Goal: Task Accomplishment & Management: Complete application form

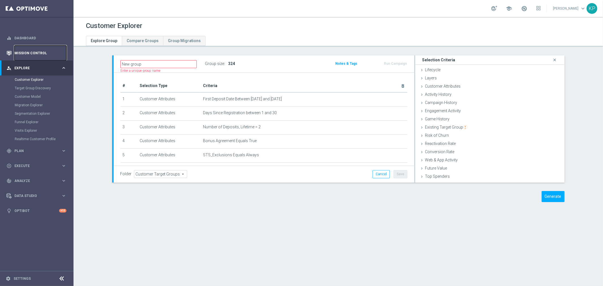
click at [49, 52] on link "Mission Control" at bounding box center [40, 53] width 52 height 15
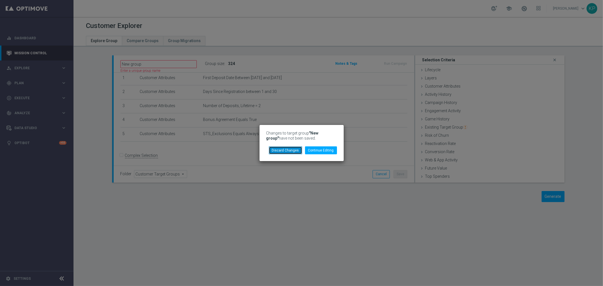
click at [291, 152] on button "Discard Changes" at bounding box center [285, 151] width 33 height 8
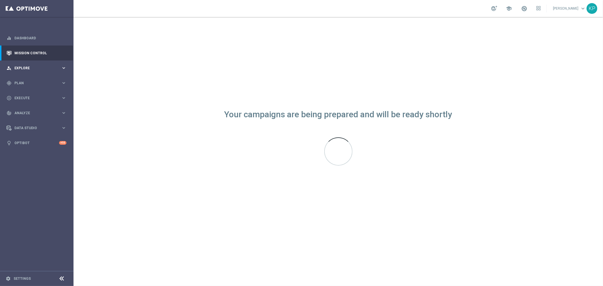
click at [57, 70] on div "person_search Explore" at bounding box center [34, 68] width 55 height 5
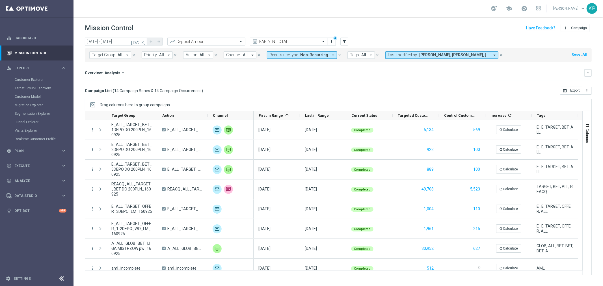
click at [320, 56] on span "Non-Recurring" at bounding box center [314, 55] width 28 height 5
click at [332, 70] on div "Overview: Analysis arrow_drop_down keyboard_arrow_down" at bounding box center [338, 72] width 507 height 7
click at [344, 42] on icon "filter_alt" at bounding box center [344, 41] width 5 height 5
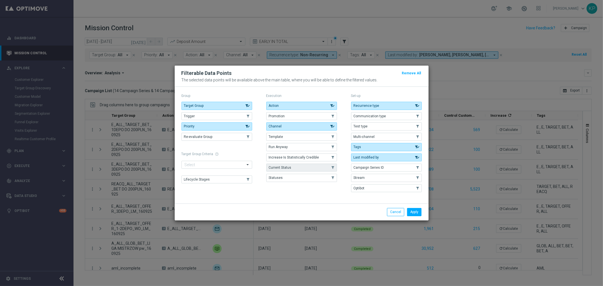
click at [300, 168] on button "Current Status" at bounding box center [301, 168] width 71 height 8
click at [415, 213] on button "Apply" at bounding box center [414, 212] width 14 height 8
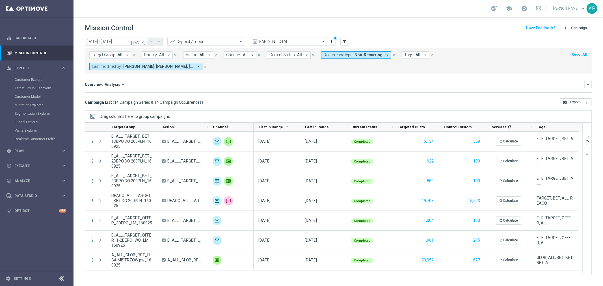
click at [289, 54] on span "Current Status:" at bounding box center [283, 55] width 26 height 5
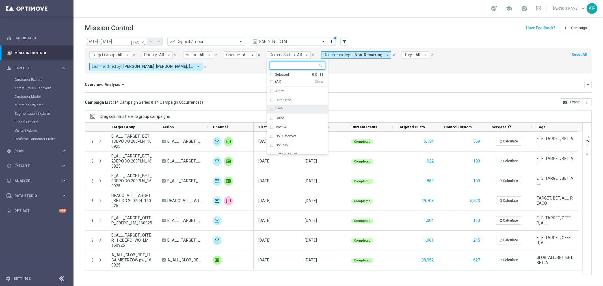
click at [280, 109] on label "Draft" at bounding box center [278, 108] width 7 height 3
click at [360, 82] on mini-dashboard "Overview: Analysis arrow_drop_down keyboard_arrow_down Increase In Deposit Amou…" at bounding box center [338, 86] width 507 height 25
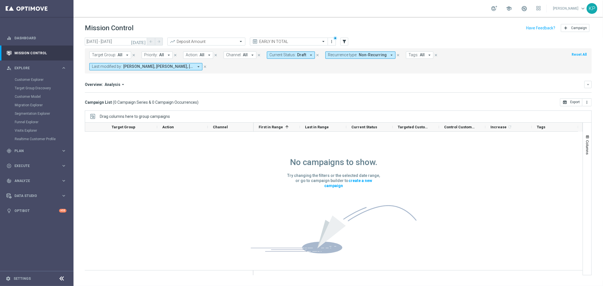
click at [145, 41] on icon "[DATE]" at bounding box center [138, 41] width 15 height 5
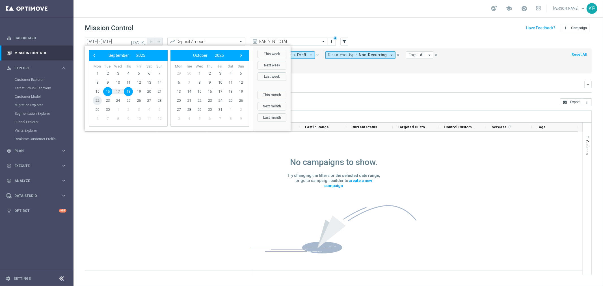
click at [98, 100] on span "22" at bounding box center [97, 100] width 9 height 9
click at [158, 98] on span "28" at bounding box center [159, 100] width 9 height 9
type input "[DATE] - [DATE]"
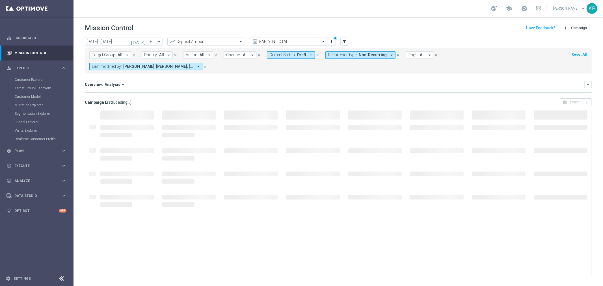
click at [333, 55] on span "Recurrence type:" at bounding box center [342, 55] width 29 height 5
click at [334, 87] on label "Non-Recurring" at bounding box center [344, 86] width 21 height 3
click at [299, 82] on div "Overview: Analysis arrow_drop_down" at bounding box center [335, 84] width 500 height 5
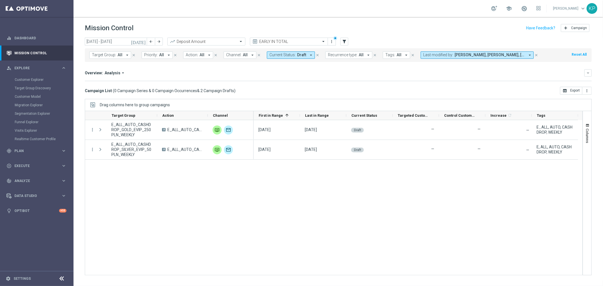
click at [470, 174] on div "[DATE] [DATE] Draft — — — E , ALL, AUTO, CASHDROP, WEEKLY [DATE] [DATE] Draft —…" at bounding box center [418, 197] width 329 height 155
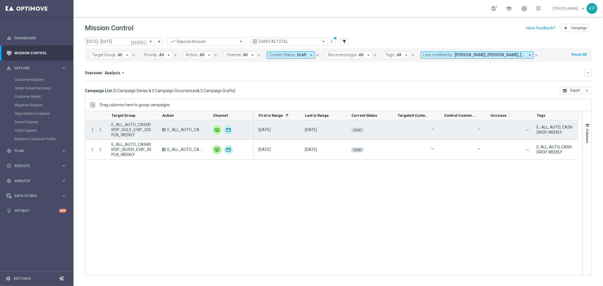
click at [92, 129] on icon "more_vert" at bounding box center [92, 129] width 5 height 5
click at [100, 133] on icon "list" at bounding box center [99, 134] width 4 height 4
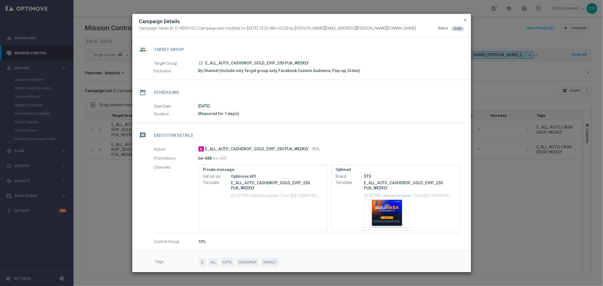
scroll to position [3, 0]
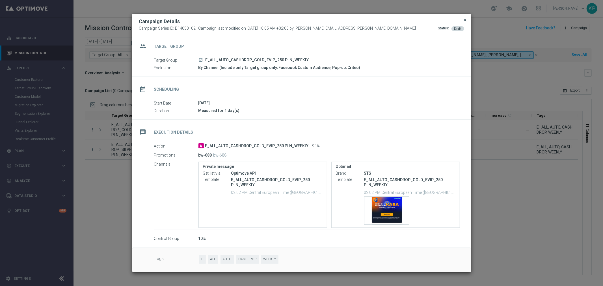
click at [465, 19] on span "close" at bounding box center [465, 20] width 5 height 5
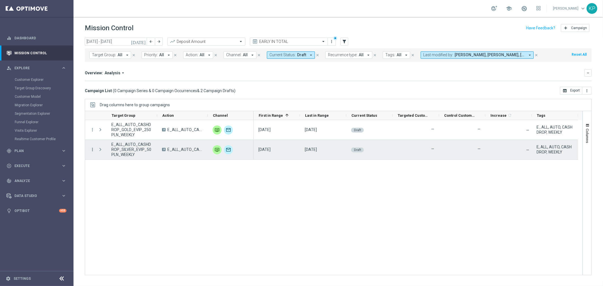
click at [92, 149] on icon "more_vert" at bounding box center [92, 149] width 5 height 5
click at [120, 153] on span "Campaign Details" at bounding box center [118, 153] width 29 height 4
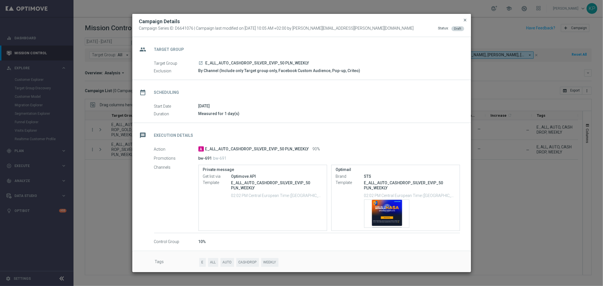
click at [467, 18] on span "close" at bounding box center [465, 20] width 5 height 5
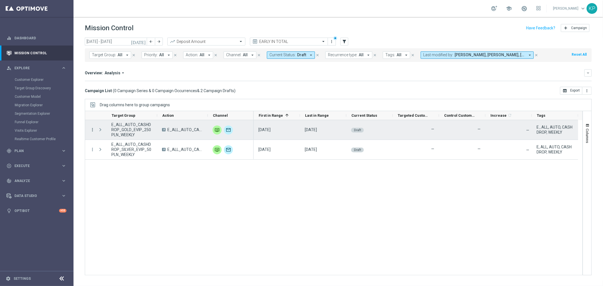
click at [94, 132] on icon "more_vert" at bounding box center [92, 129] width 5 height 5
click at [102, 136] on div "list Campaign Details" at bounding box center [127, 134] width 64 height 8
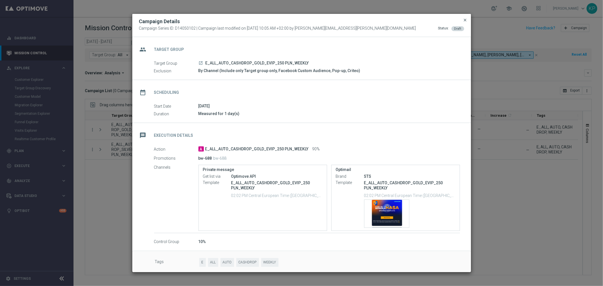
click at [467, 18] on span "close" at bounding box center [465, 20] width 5 height 5
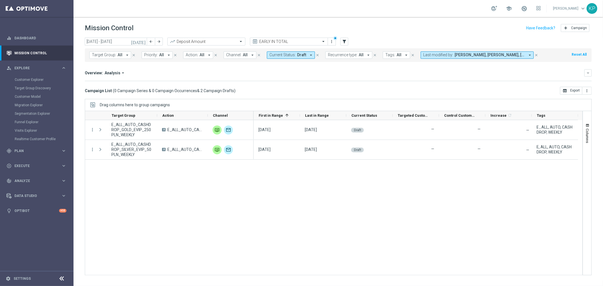
click at [440, 12] on div "school [PERSON_NAME] keyboard_arrow_down KP" at bounding box center [339, 8] width 530 height 17
click at [419, 15] on div "school [PERSON_NAME] keyboard_arrow_down KP" at bounding box center [339, 8] width 530 height 17
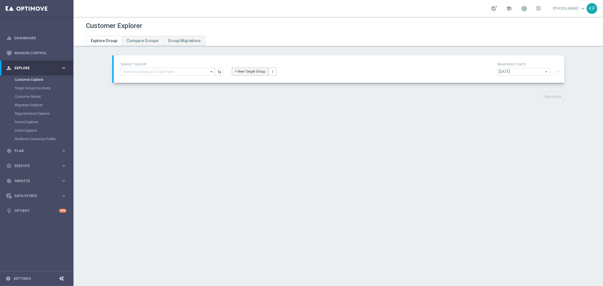
click at [251, 74] on button "+ New Target Group" at bounding box center [250, 72] width 36 height 8
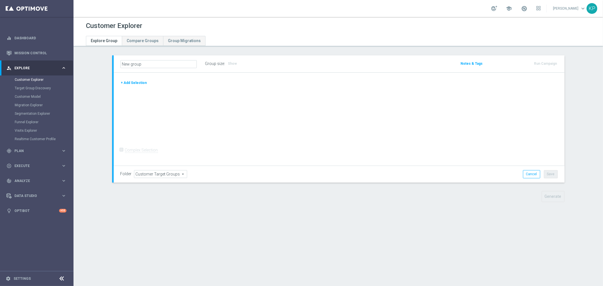
click at [128, 81] on button "+ Add Selection" at bounding box center [133, 83] width 27 height 6
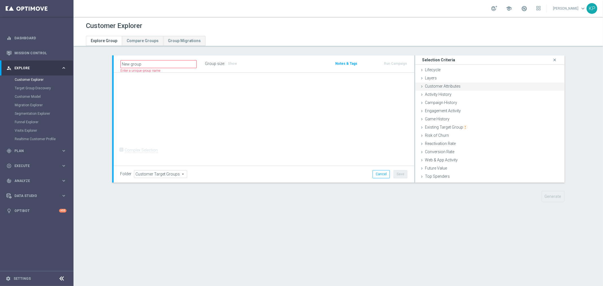
click at [432, 85] on span "Customer Attributes" at bounding box center [443, 86] width 36 height 5
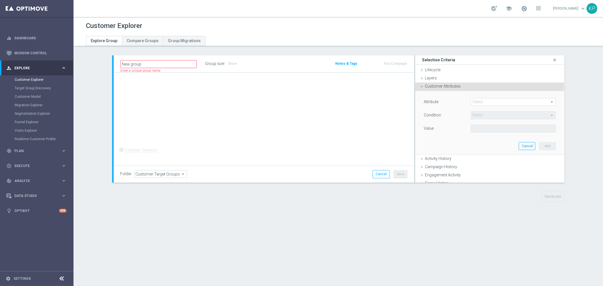
click at [471, 105] on span at bounding box center [513, 101] width 85 height 7
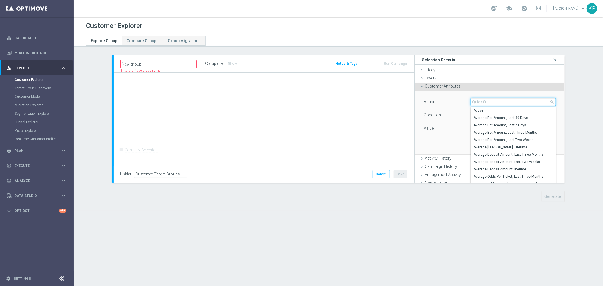
click at [472, 105] on input "search" at bounding box center [513, 102] width 85 height 8
type input "exc"
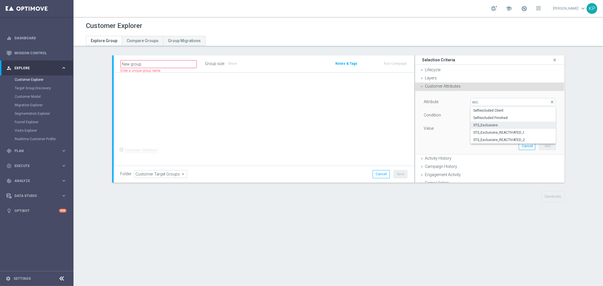
click at [486, 124] on span "STS_Exclusions" at bounding box center [514, 125] width 80 height 5
type input "STS_Exclusions"
type input "Equals"
click at [484, 123] on div "Attribute STS_Exclusions STS_Exclusions arrow_drop_down search Condition Equals…" at bounding box center [490, 116] width 132 height 36
click at [486, 125] on span at bounding box center [513, 128] width 85 height 7
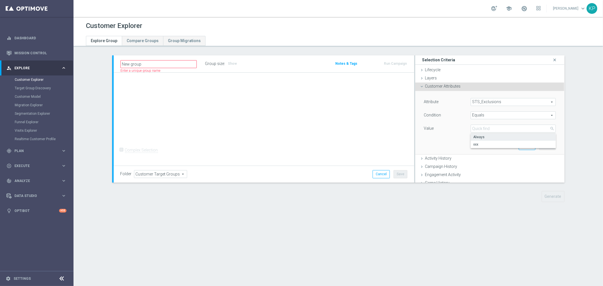
click at [487, 138] on span "Always" at bounding box center [514, 137] width 80 height 5
type input "Always"
click at [539, 145] on button "Add" at bounding box center [547, 146] width 17 height 8
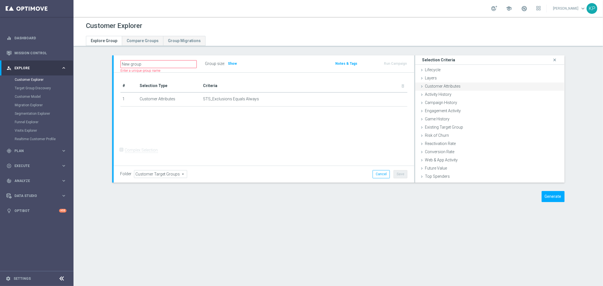
click at [470, 88] on div "Customer Attributes done selection saved" at bounding box center [489, 87] width 149 height 8
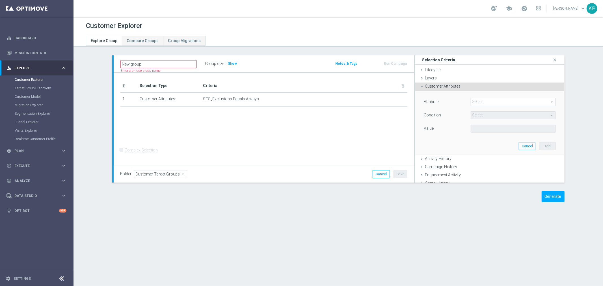
click at [480, 100] on span at bounding box center [513, 101] width 85 height 7
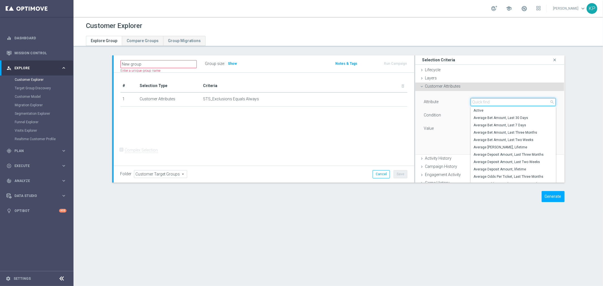
click at [481, 100] on input "search" at bounding box center [513, 102] width 85 height 8
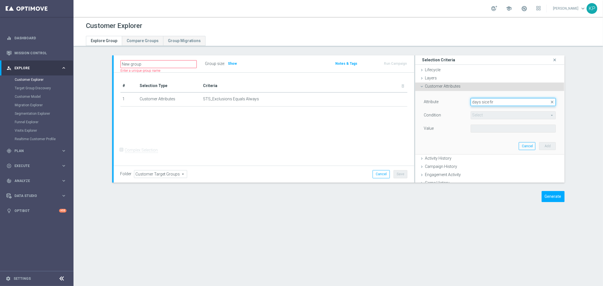
type input "s"
type input "first depo"
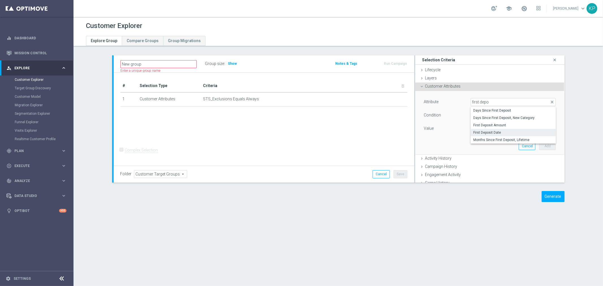
click at [484, 129] on label "First Deposit Date" at bounding box center [513, 132] width 85 height 7
type input "First Deposit Date"
type input "Equals"
click at [484, 118] on span "Equals" at bounding box center [513, 115] width 85 height 7
click at [479, 105] on div "Select arrow_drop_down search" at bounding box center [513, 102] width 85 height 8
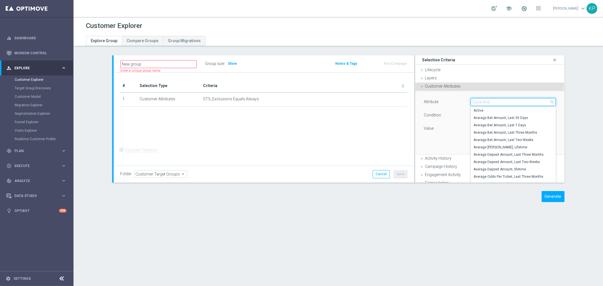
click at [479, 104] on input "search" at bounding box center [513, 102] width 85 height 8
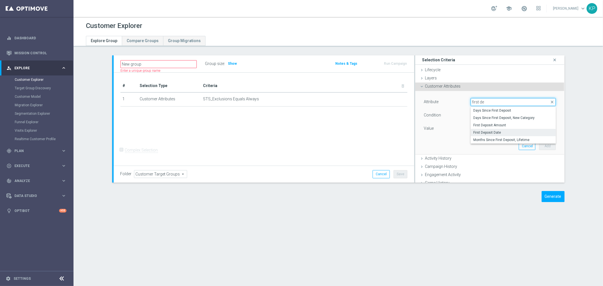
type input "first de"
click at [507, 131] on span "First Deposit Date" at bounding box center [514, 132] width 80 height 5
type input "First Deposit Date"
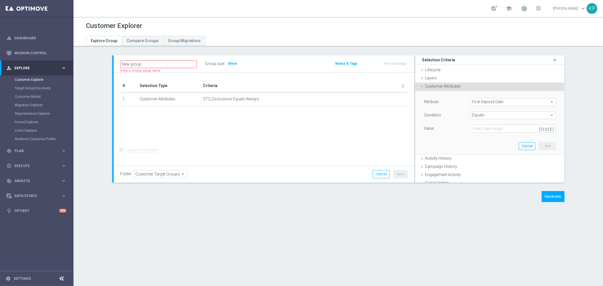
click at [497, 117] on span "Equals" at bounding box center [513, 115] width 85 height 7
click at [484, 139] on span "Between" at bounding box center [514, 138] width 80 height 5
type input "Between"
click at [483, 129] on input at bounding box center [513, 129] width 85 height 8
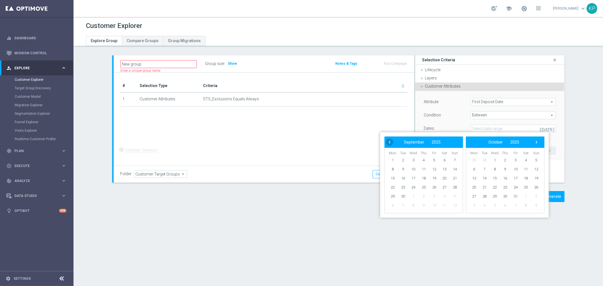
click at [388, 143] on span "‹" at bounding box center [389, 142] width 7 height 7
click at [430, 187] on span "22" at bounding box center [434, 187] width 9 height 9
click at [455, 195] on span "31" at bounding box center [455, 196] width 9 height 9
type input "22 Aug 2025 - 31 Aug 2025"
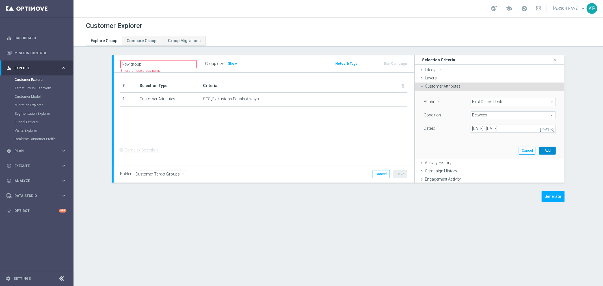
click at [539, 152] on button "Add" at bounding box center [547, 151] width 17 height 8
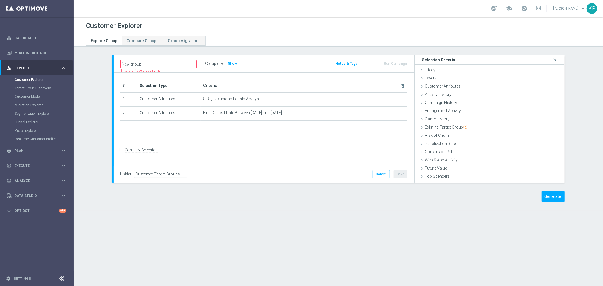
drag, startPoint x: 448, startPoint y: 87, endPoint x: 458, endPoint y: 95, distance: 13.0
click at [447, 88] on span "Customer Attributes" at bounding box center [443, 86] width 36 height 5
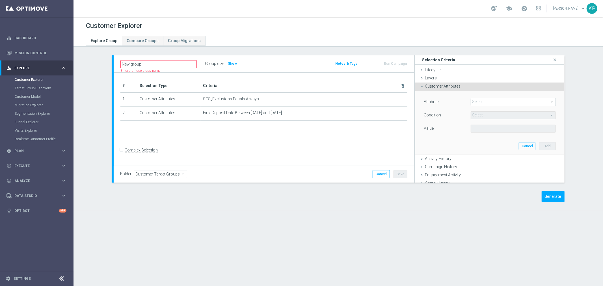
click at [479, 101] on span at bounding box center [513, 101] width 85 height 7
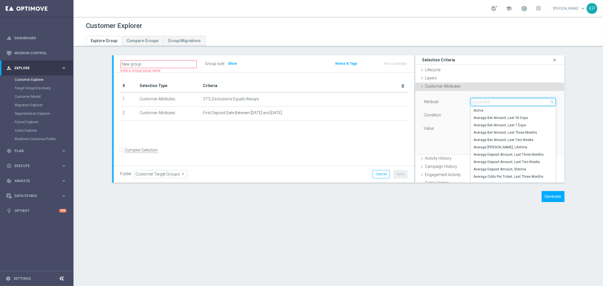
click at [479, 101] on input "search" at bounding box center [513, 102] width 85 height 8
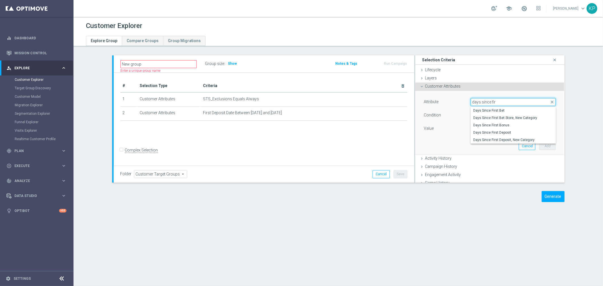
type input "days since fir"
click at [496, 130] on label "Days Since First Deposit" at bounding box center [513, 132] width 85 height 7
type input "Days Since First Deposit"
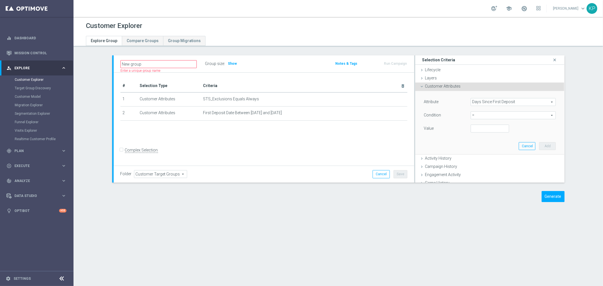
click at [487, 116] on span "=" at bounding box center [513, 115] width 85 height 7
click at [482, 166] on span "between" at bounding box center [514, 168] width 80 height 5
type input "between"
click at [477, 129] on input "number" at bounding box center [490, 129] width 38 height 8
type input "1"
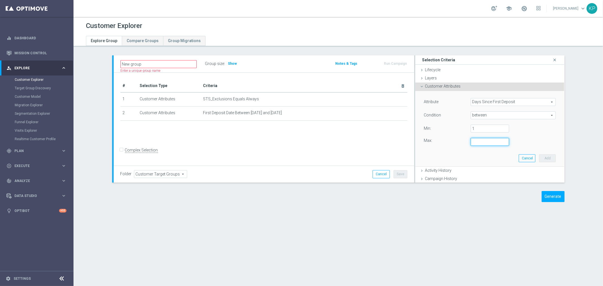
click at [474, 142] on input "number" at bounding box center [490, 142] width 38 height 8
type input "30"
click at [539, 155] on button "Add" at bounding box center [547, 158] width 17 height 8
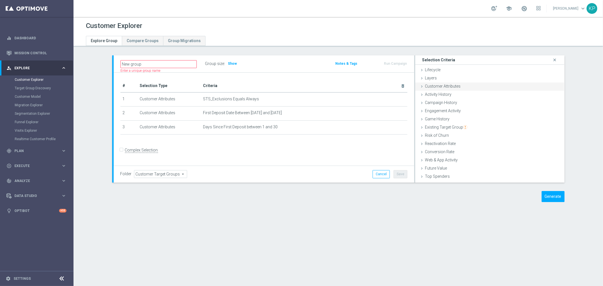
click at [456, 85] on span "Customer Attributes" at bounding box center [443, 86] width 36 height 5
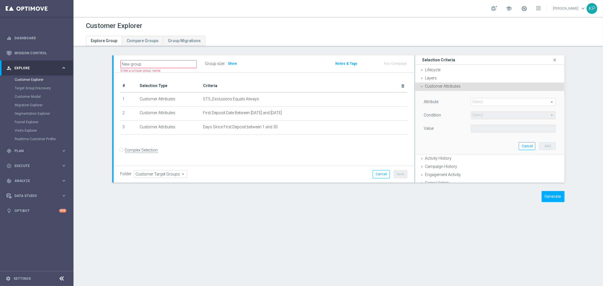
click at [471, 99] on span at bounding box center [513, 101] width 85 height 7
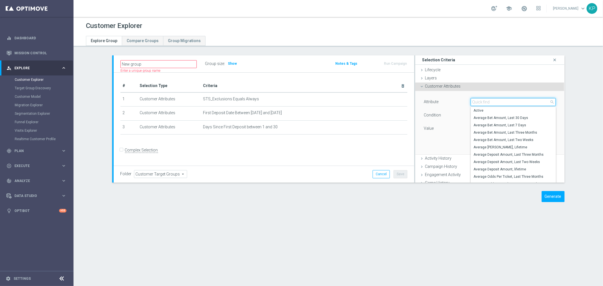
click at [473, 100] on input "search" at bounding box center [513, 102] width 85 height 8
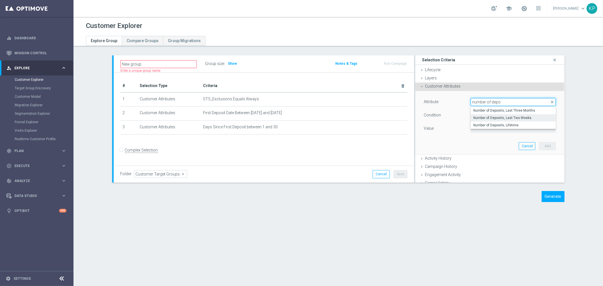
type input "number of depo"
click at [488, 120] on label "Number of Deposits, Last Two Weeks" at bounding box center [513, 117] width 85 height 7
type input "Number of Deposits, Last Two Weeks"
type input "="
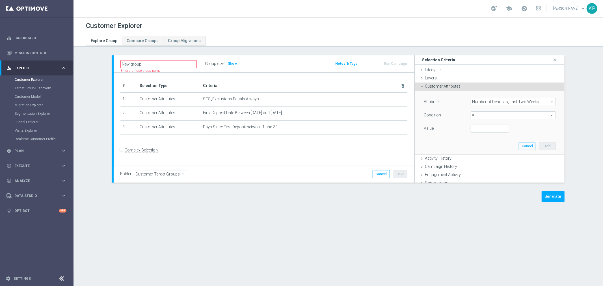
click at [485, 103] on span "Number of Deposits, Last Two Weeks" at bounding box center [513, 101] width 85 height 7
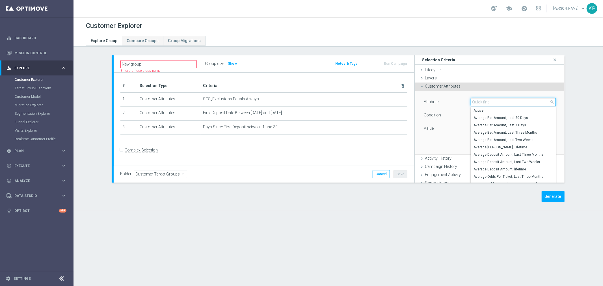
click at [480, 104] on input "search" at bounding box center [513, 102] width 85 height 8
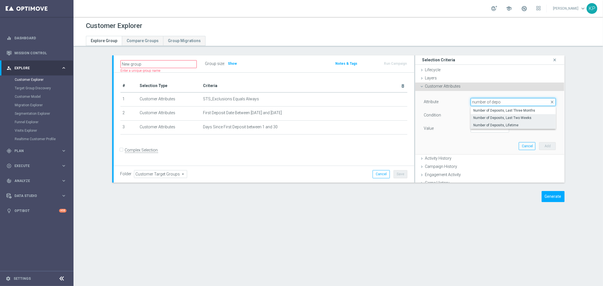
type input "number of depo"
click at [493, 127] on span "Number of Deposits, Lifetime" at bounding box center [514, 125] width 80 height 5
type input "Number of Deposits, Lifetime"
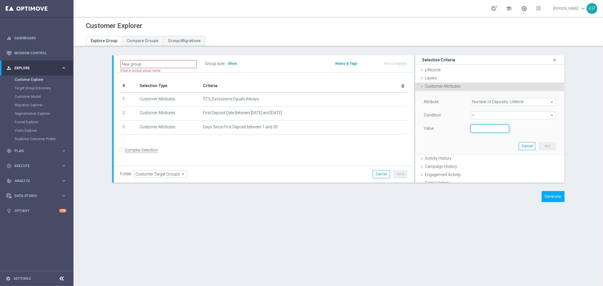
click at [485, 128] on input "number" at bounding box center [490, 129] width 38 height 8
type input "2"
click at [539, 143] on button "Add" at bounding box center [547, 146] width 17 height 8
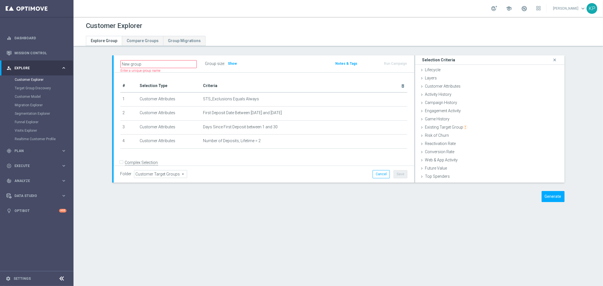
click at [234, 64] on div "Group size : Show" at bounding box center [233, 64] width 57 height 8
click at [233, 64] on span "Show" at bounding box center [232, 64] width 9 height 4
click at [240, 69] on div "New group Name length must be more than 2 characters Name length must be under …" at bounding box center [264, 63] width 301 height 17
click at [247, 74] on div "# Selection Type Criteria delete_forever 1 Customer Attributes STS_Exclusions E…" at bounding box center [264, 126] width 301 height 106
